Goal: Go to known website: Access a specific website the user already knows

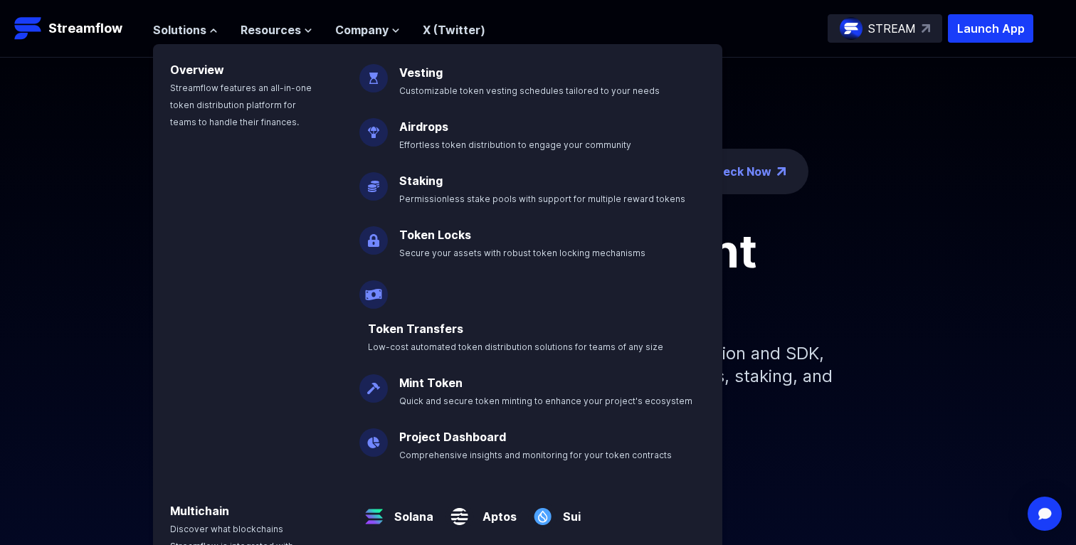
click at [962, 48] on header "Streamflow Launch App STREAM Solutions Overview Streamflow features an all-in-o…" at bounding box center [538, 29] width 1076 height 58
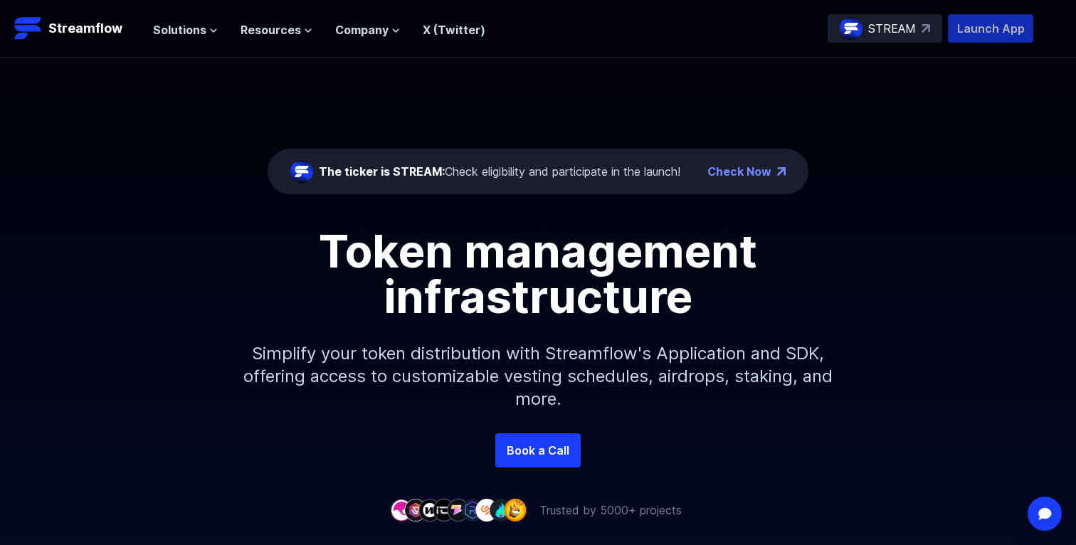
click at [970, 33] on p "Launch App" at bounding box center [990, 28] width 85 height 28
